Goal: Task Accomplishment & Management: Manage account settings

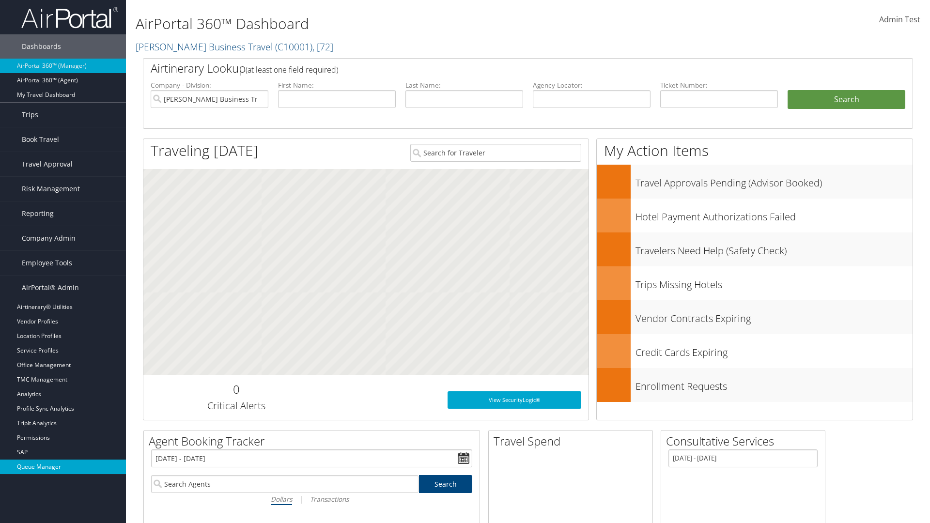
click at [63, 467] on link "Queue Manager" at bounding box center [63, 467] width 126 height 15
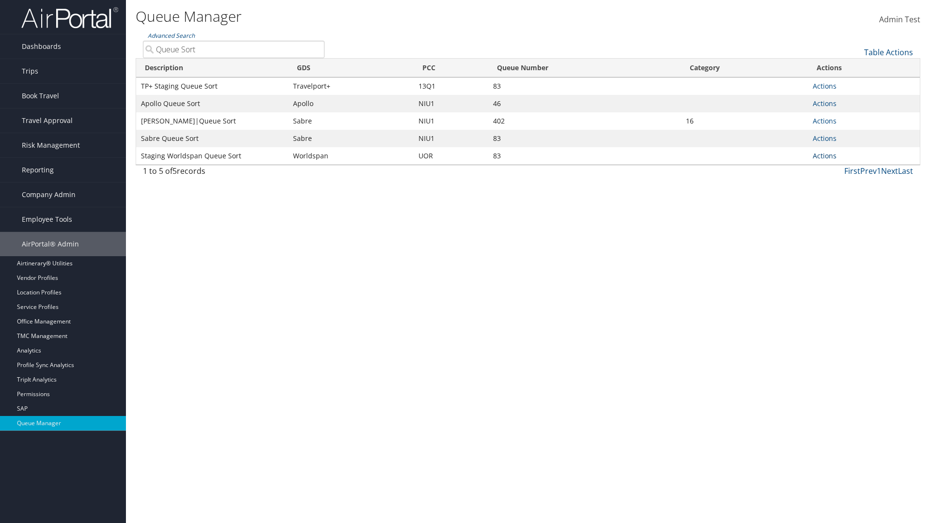
type input "Queue Sort"
click at [824, 155] on link "Actions" at bounding box center [825, 155] width 24 height 9
click at [788, 170] on link "Edit Queue" at bounding box center [788, 170] width 91 height 16
select select "9"
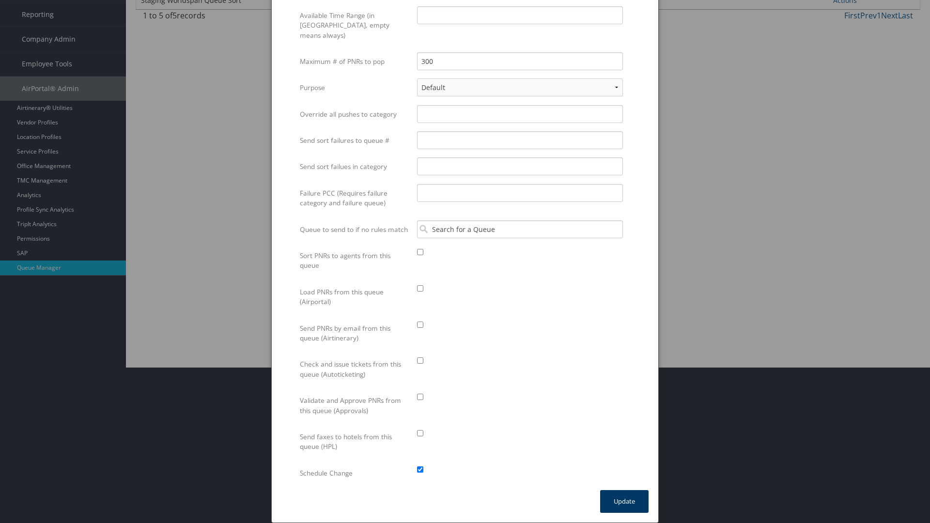
click at [624, 501] on button "Update" at bounding box center [624, 501] width 48 height 23
